Goal: Task Accomplishment & Management: Manage account settings

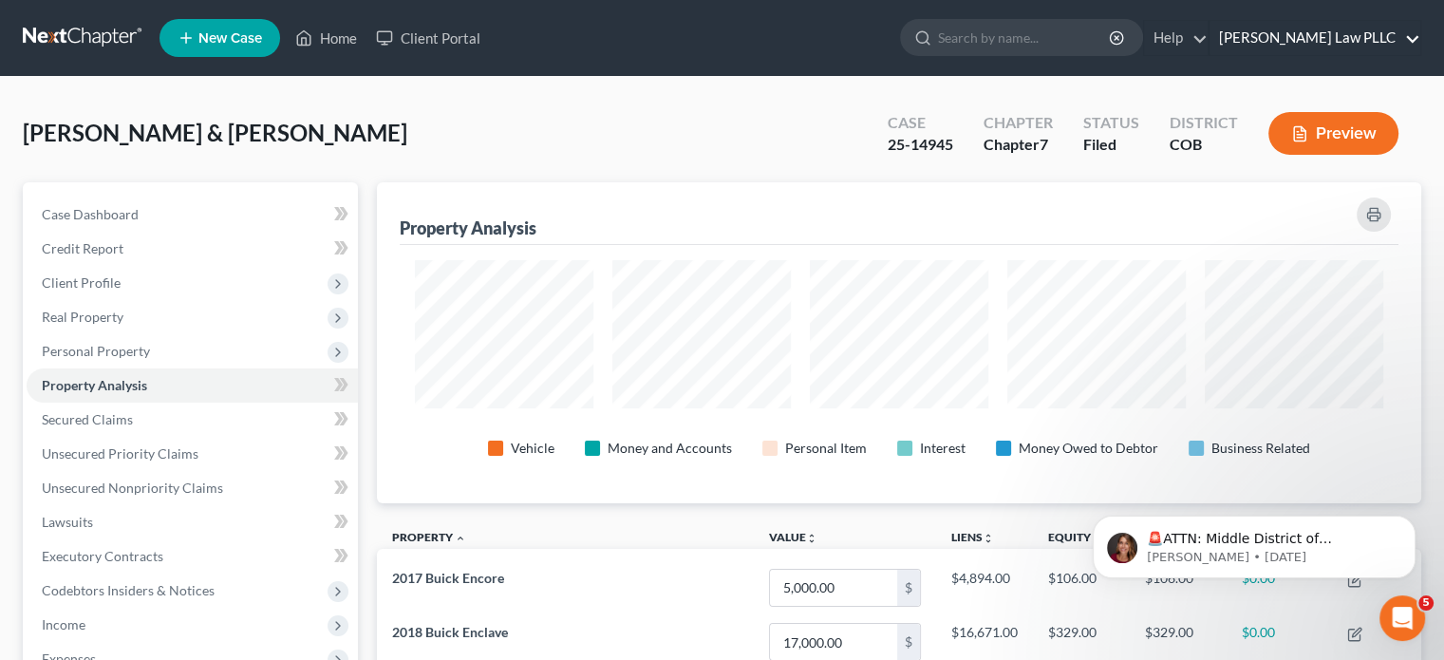
click at [1364, 37] on link "Balis Law PLLC" at bounding box center [1314, 38] width 211 height 34
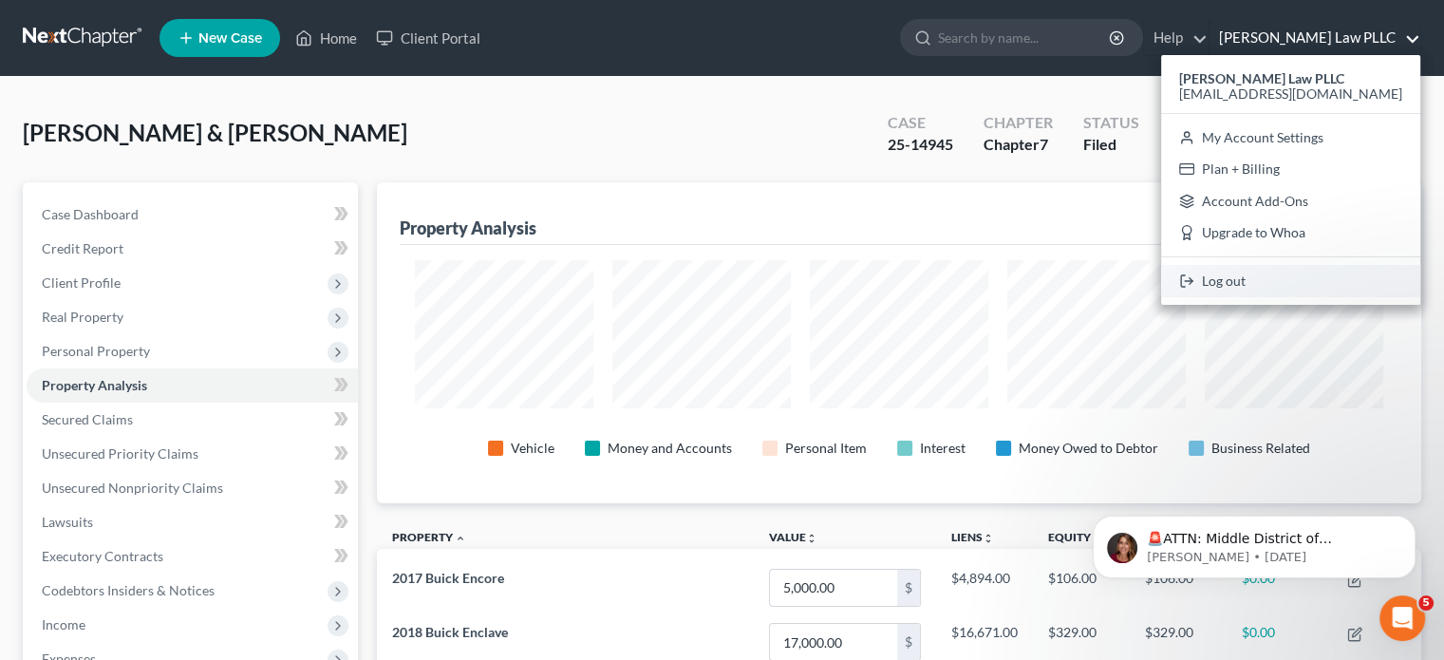
click at [1298, 279] on link "Log out" at bounding box center [1290, 281] width 259 height 32
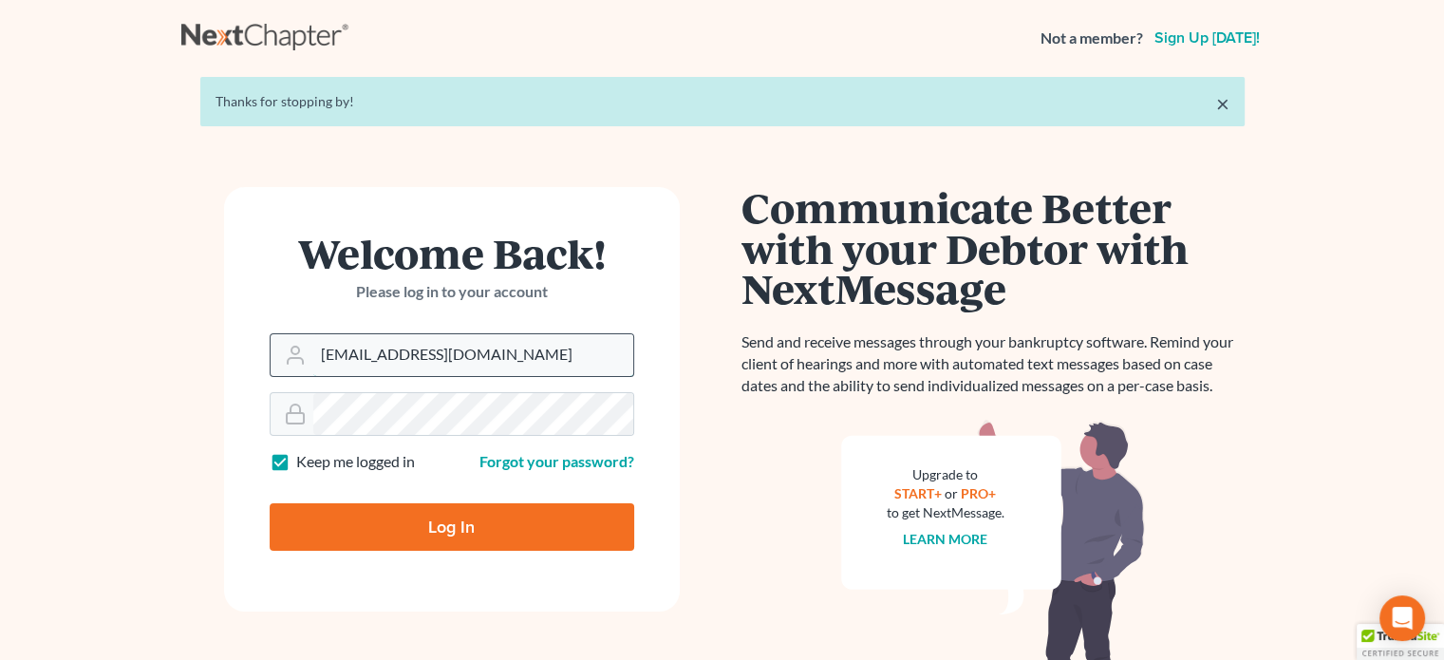
click at [463, 355] on input "[EMAIL_ADDRESS][DOMAIN_NAME]" at bounding box center [473, 355] width 320 height 42
type input "[EMAIL_ADDRESS][DOMAIN_NAME]"
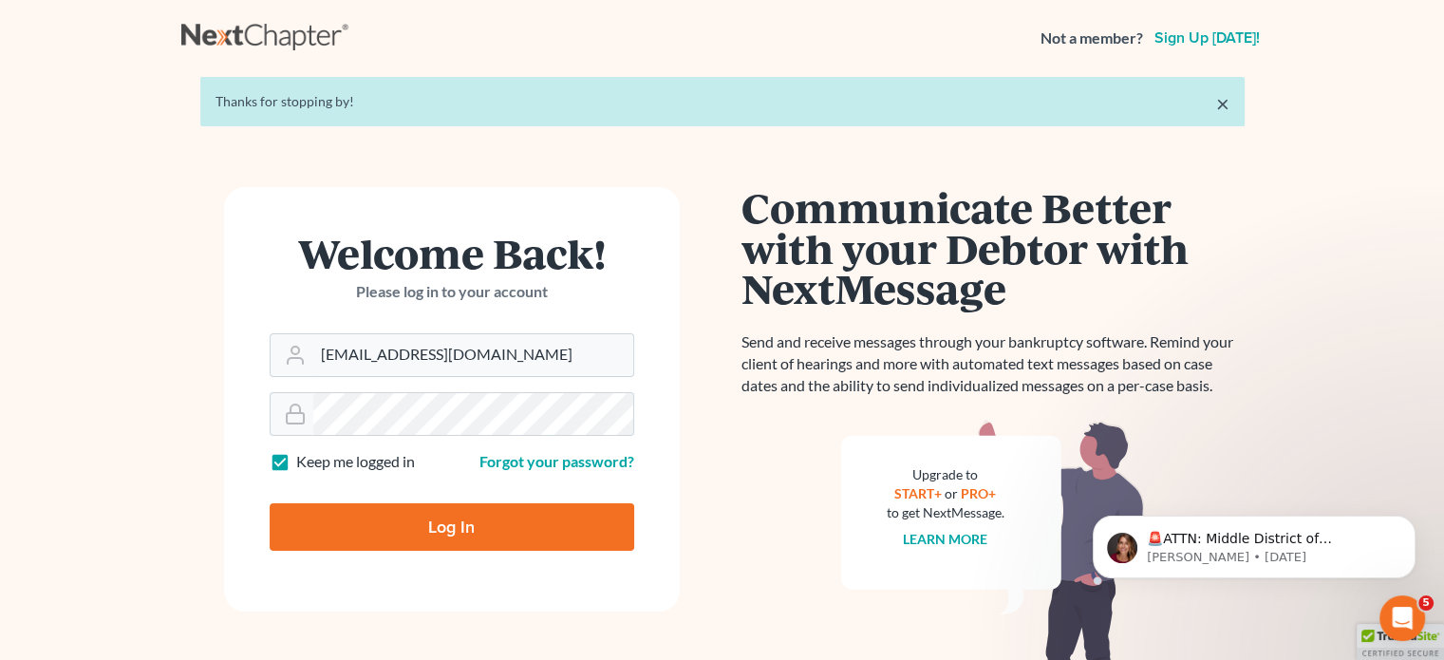
click at [484, 524] on input "Log In" at bounding box center [452, 526] width 364 height 47
type input "Thinking..."
